Goal: Transaction & Acquisition: Purchase product/service

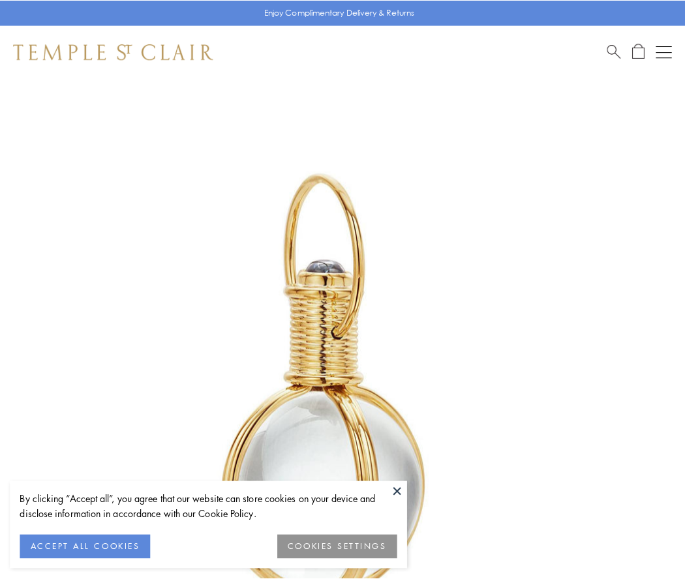
scroll to position [340, 0]
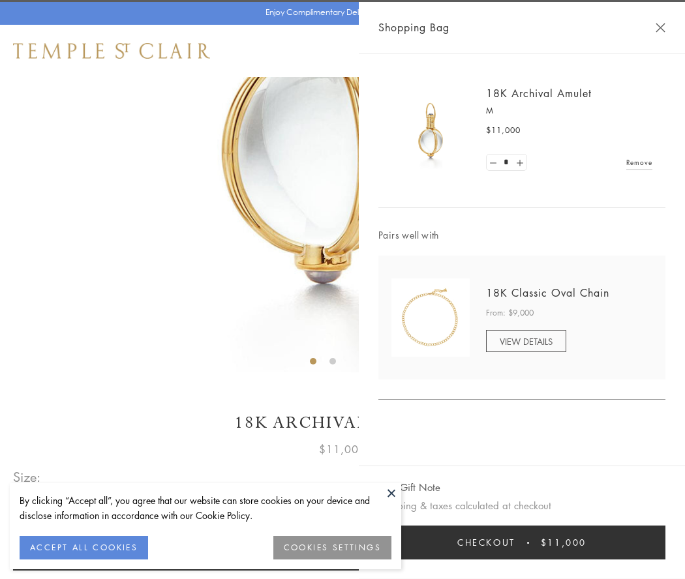
click at [522, 543] on button "Checkout $11,000" at bounding box center [521, 543] width 287 height 34
